Goal: Transaction & Acquisition: Purchase product/service

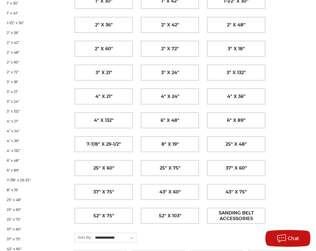
scroll to position [140, 0]
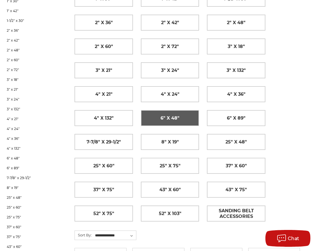
click at [161, 118] on span "6" x 48"" at bounding box center [169, 118] width 19 height 10
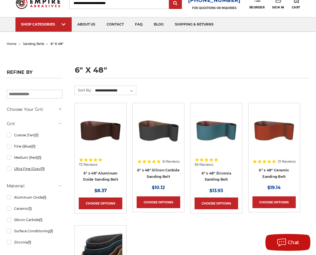
scroll to position [56, 0]
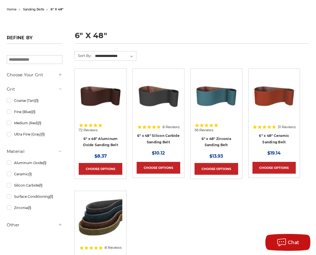
click at [265, 126] on div at bounding box center [274, 101] width 44 height 57
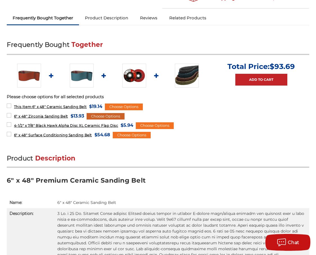
scroll to position [225, 0]
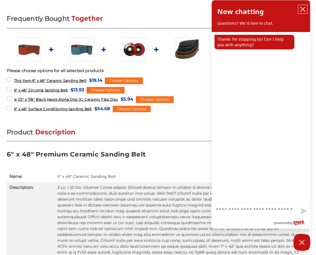
click at [301, 11] on icon "close chatbox" at bounding box center [303, 9] width 6 height 6
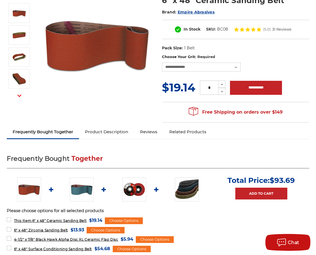
scroll to position [84, 0]
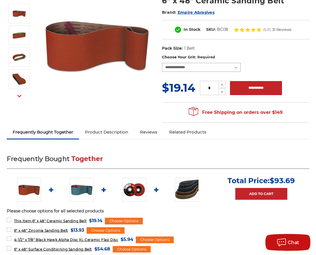
click at [236, 68] on select "**********" at bounding box center [201, 67] width 79 height 9
